Goal: Task Accomplishment & Management: Use online tool/utility

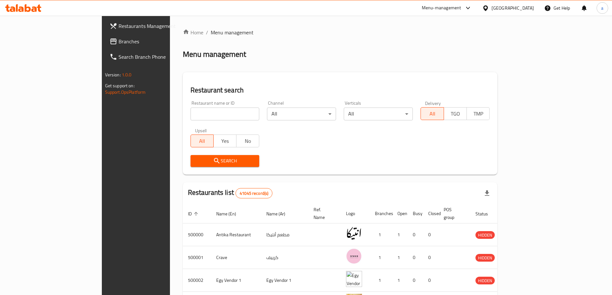
click at [119, 42] on span "Branches" at bounding box center [159, 42] width 80 height 8
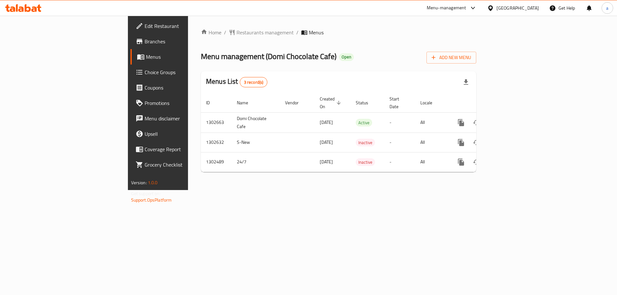
click at [145, 71] on span "Choice Groups" at bounding box center [185, 72] width 81 height 8
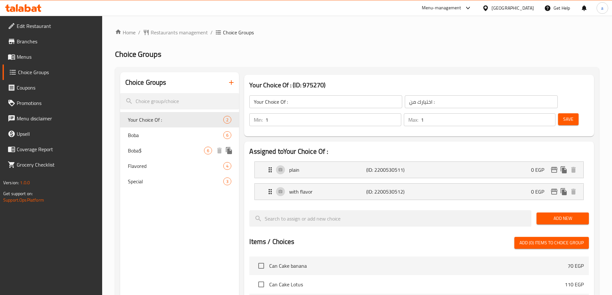
click at [163, 150] on span "Boba$" at bounding box center [166, 151] width 77 height 8
type input "Boba$"
type input "بوبا$"
type input "0"
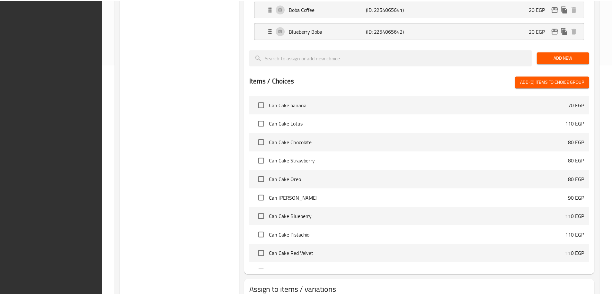
scroll to position [276, 0]
